Goal: Information Seeking & Learning: Learn about a topic

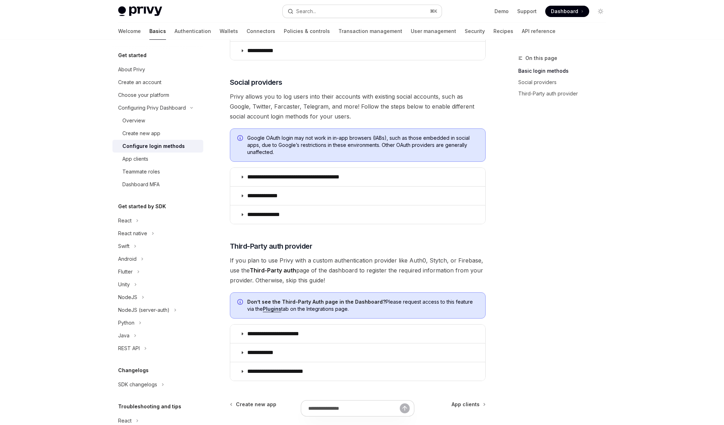
click at [315, 6] on button "Search... ⌘ K" at bounding box center [362, 11] width 159 height 13
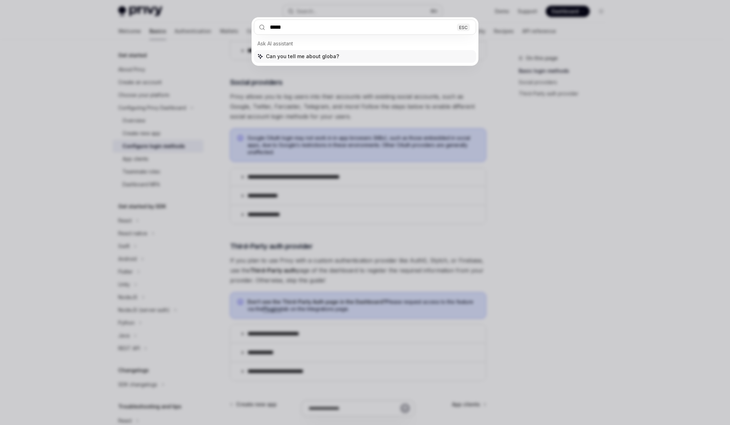
type input "******"
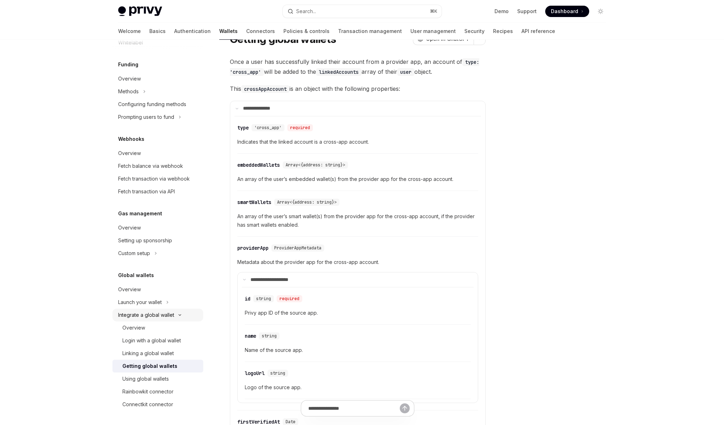
click at [163, 312] on div "Integrate a global wallet" at bounding box center [146, 315] width 56 height 9
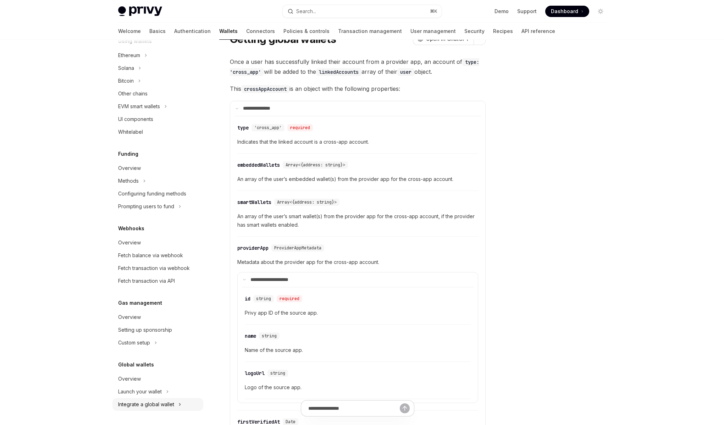
scroll to position [185, 0]
click at [143, 381] on div "Overview" at bounding box center [158, 379] width 81 height 9
type textarea "*"
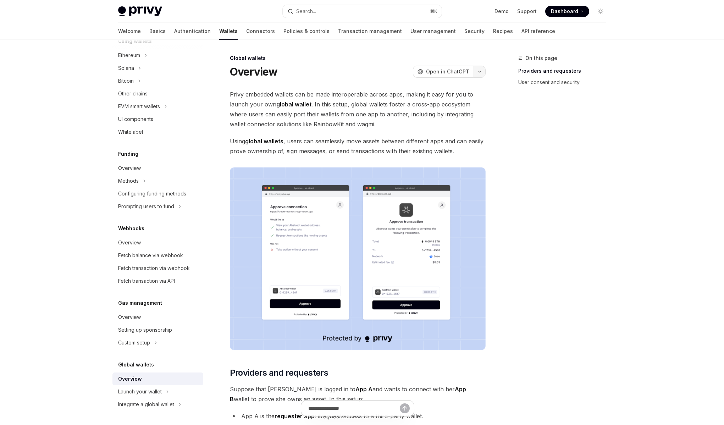
click at [481, 71] on icon "button" at bounding box center [479, 71] width 9 height 3
click at [466, 128] on div "Copy page as Markdown for LLMs" at bounding box center [445, 127] width 69 height 6
